Goal: Information Seeking & Learning: Learn about a topic

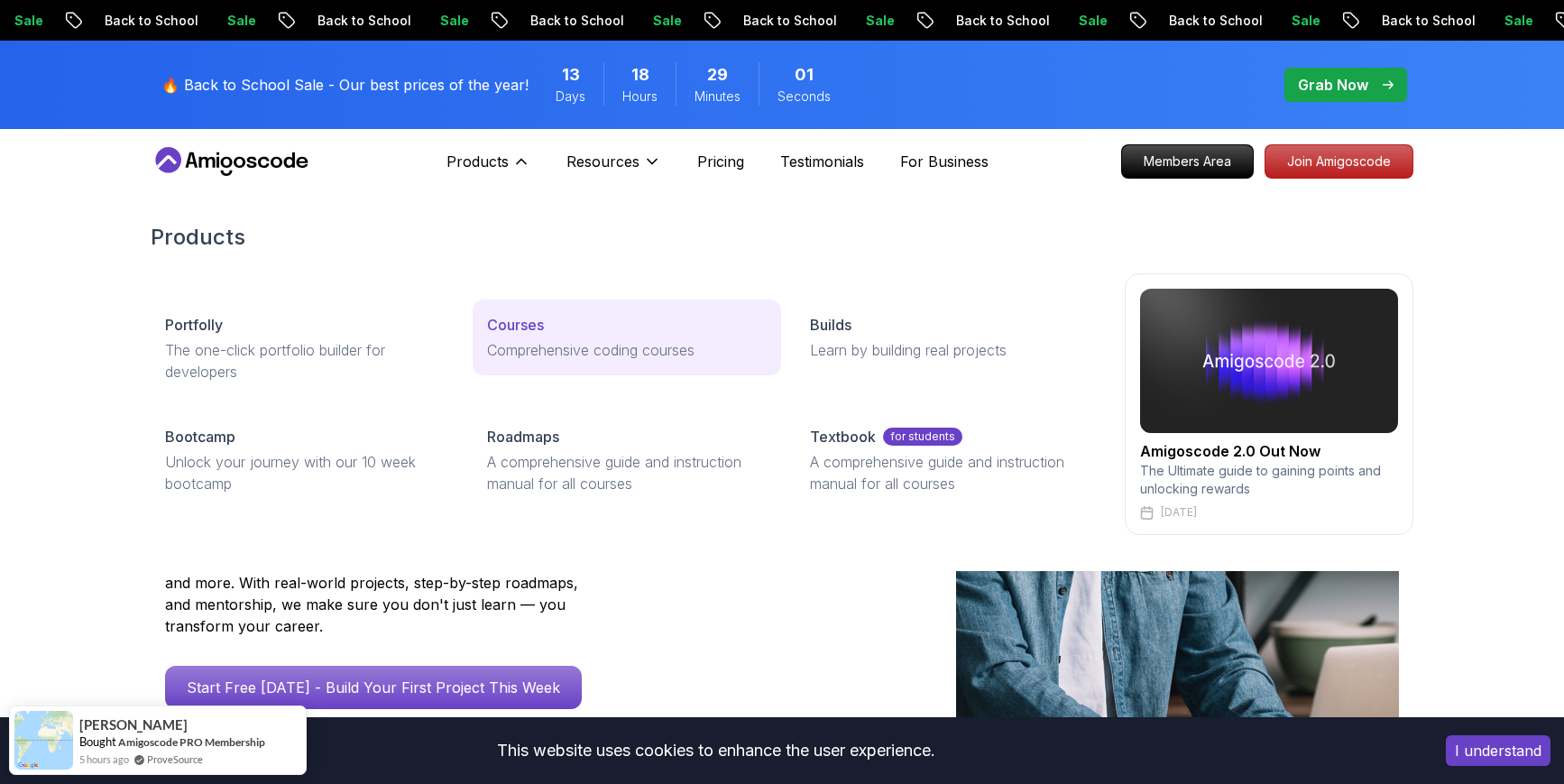
click at [547, 327] on div "Courses" at bounding box center [626, 325] width 278 height 22
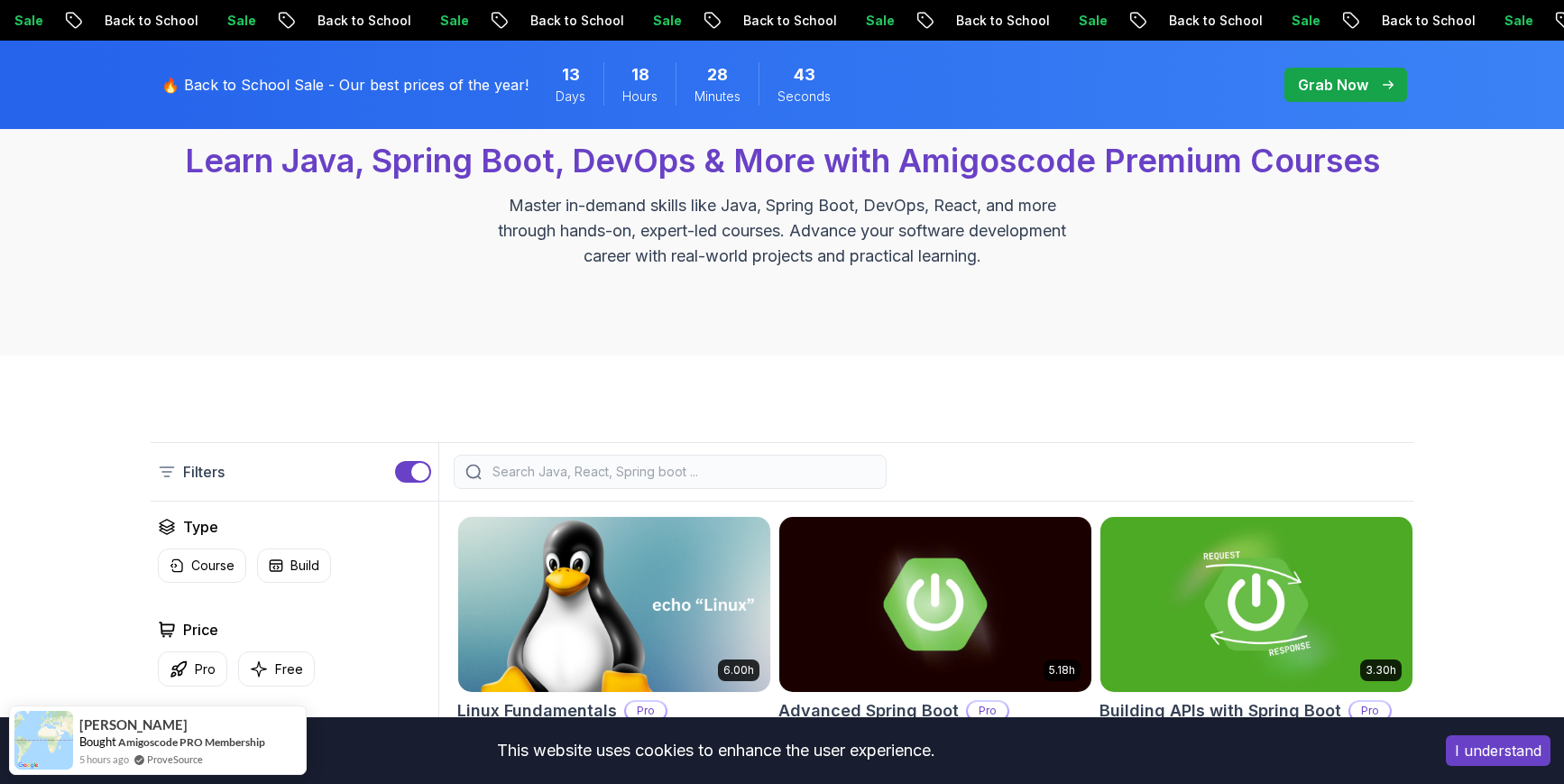
scroll to position [272, 0]
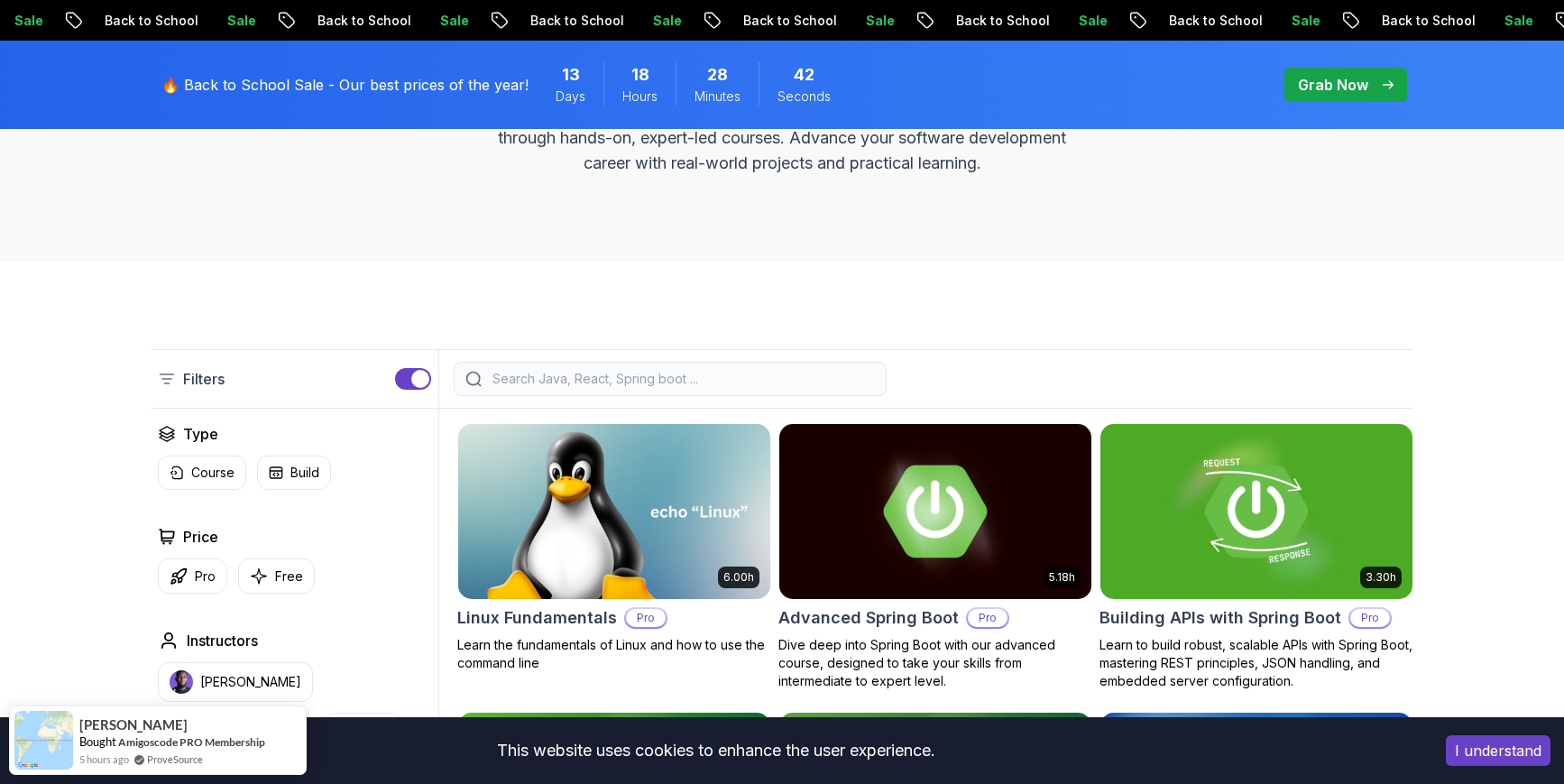
click at [555, 372] on input "search" at bounding box center [681, 379] width 386 height 18
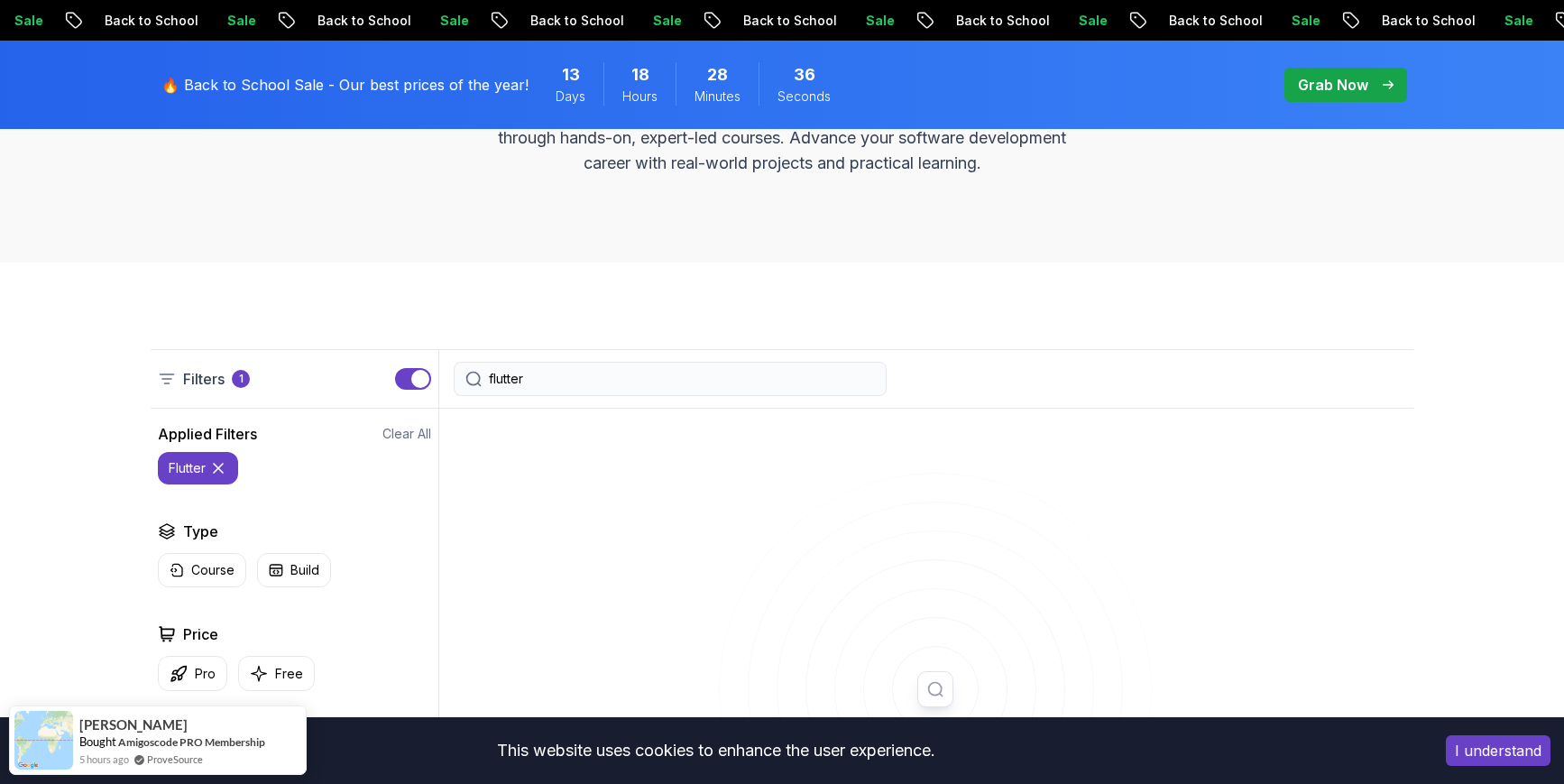
click at [558, 372] on input "flutter" at bounding box center [681, 379] width 386 height 18
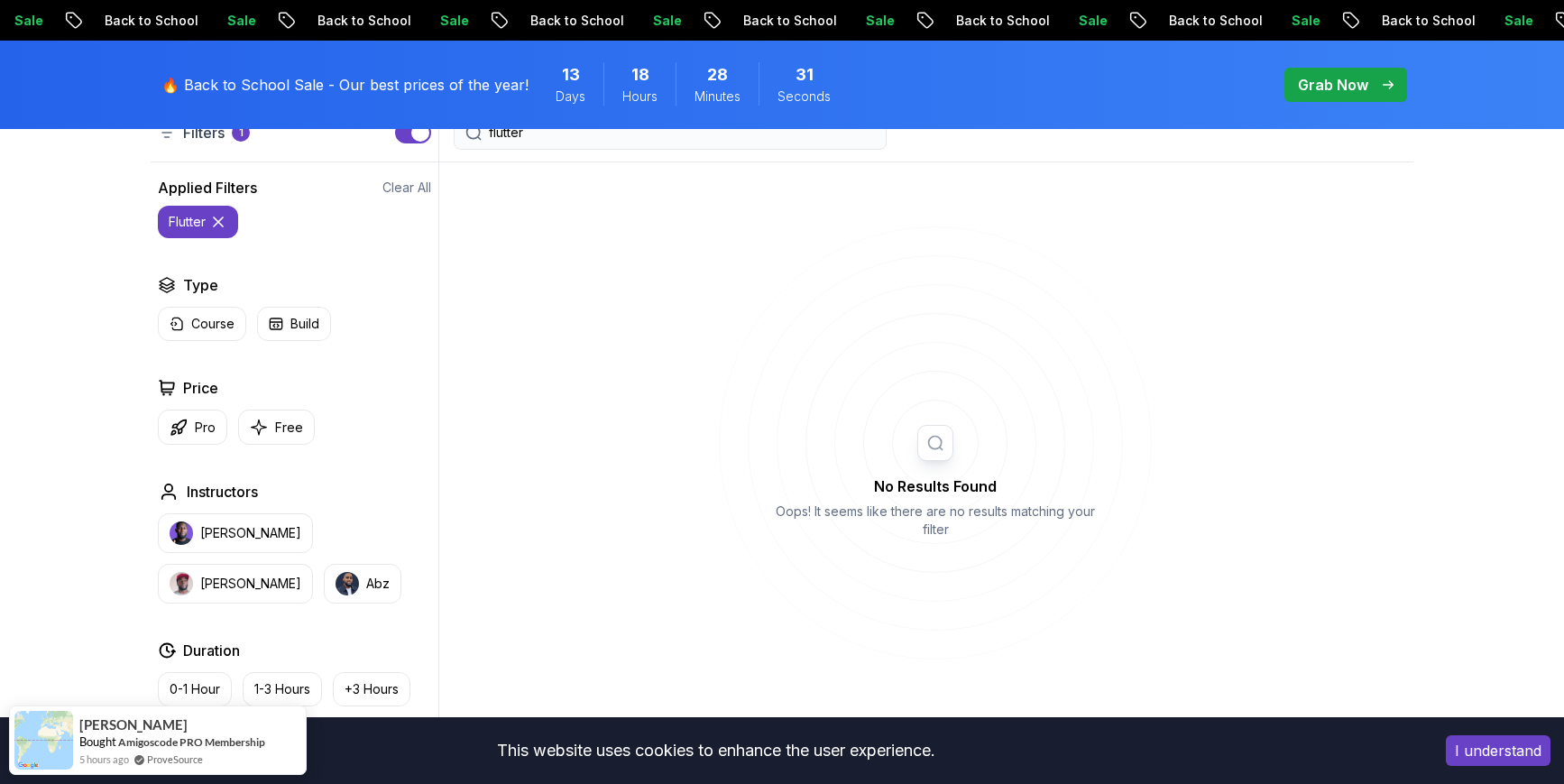
scroll to position [137, 0]
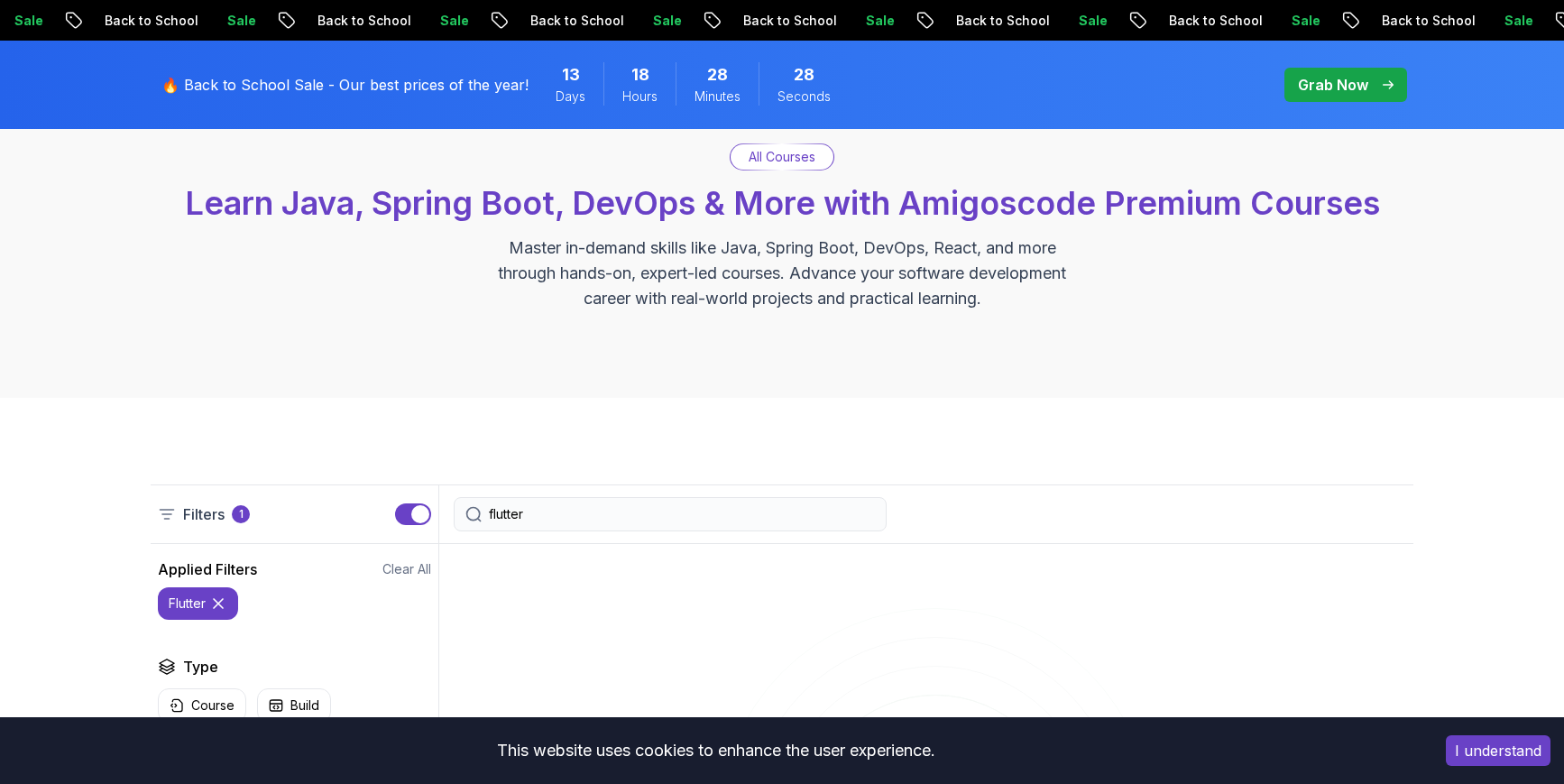
drag, startPoint x: 539, startPoint y: 512, endPoint x: 484, endPoint y: 505, distance: 55.4
click at [484, 505] on div "flutter" at bounding box center [671, 514] width 433 height 35
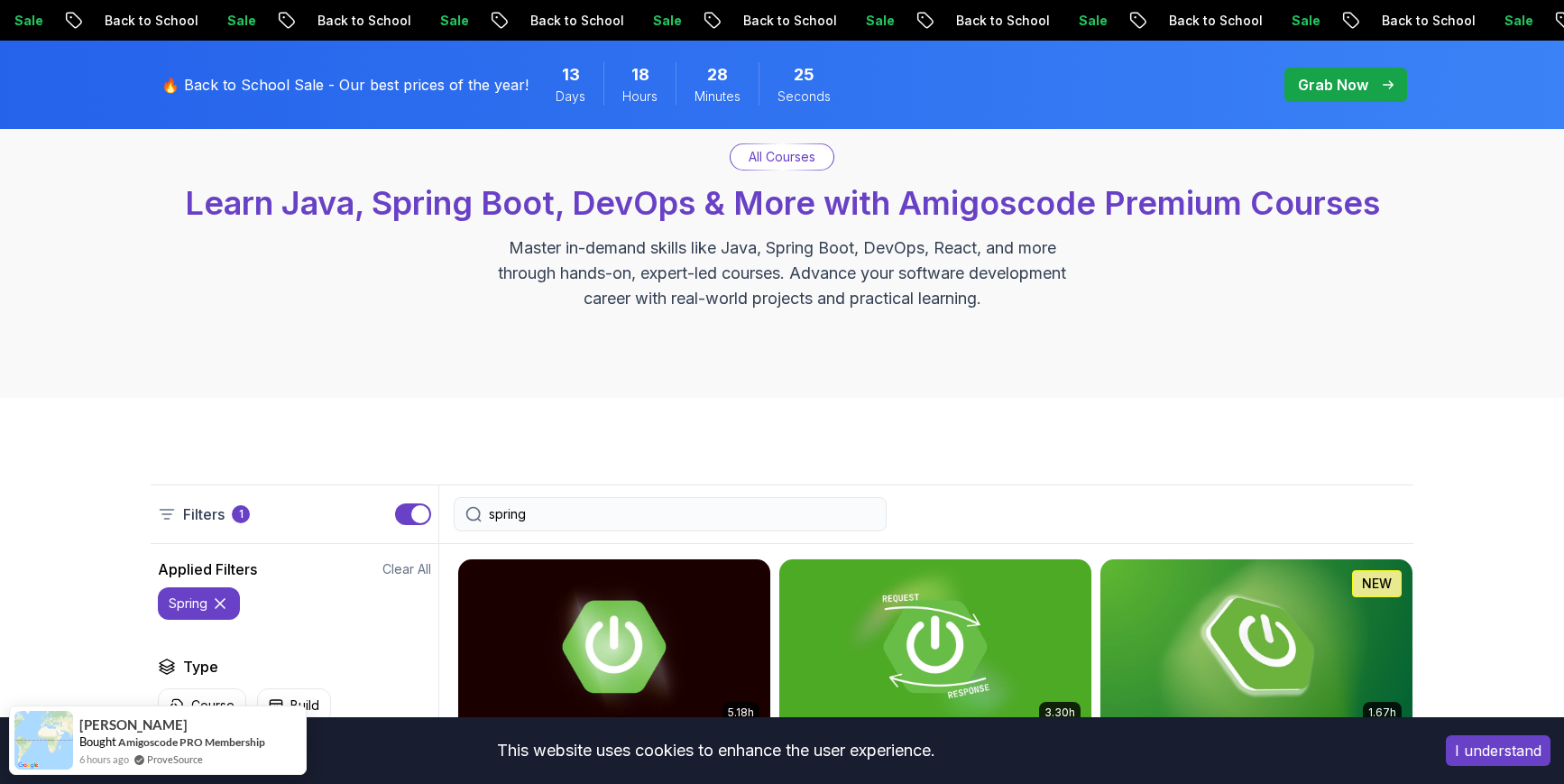
type input "spring"
